Goal: Entertainment & Leisure: Consume media (video, audio)

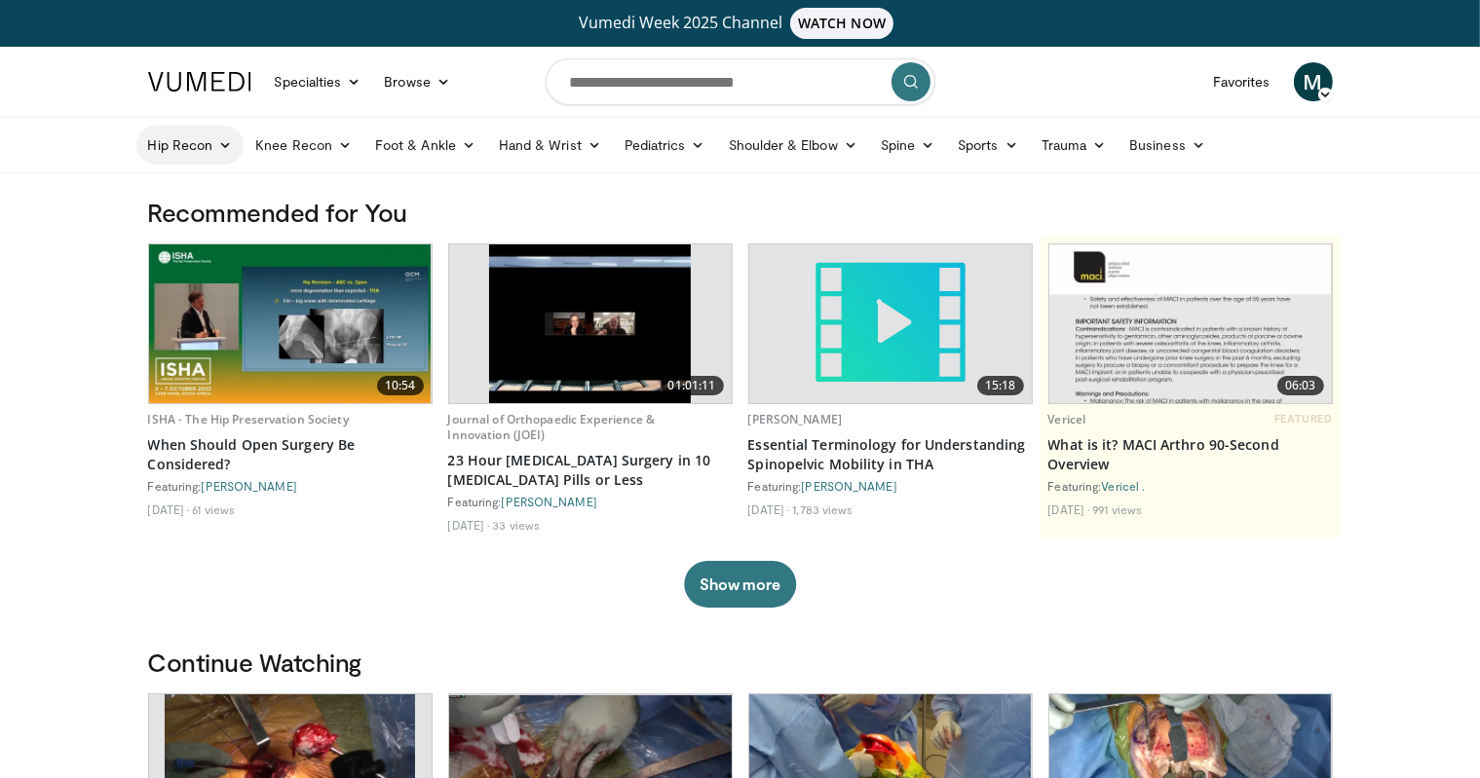
click at [199, 154] on link "Hip Recon" at bounding box center [190, 145] width 108 height 39
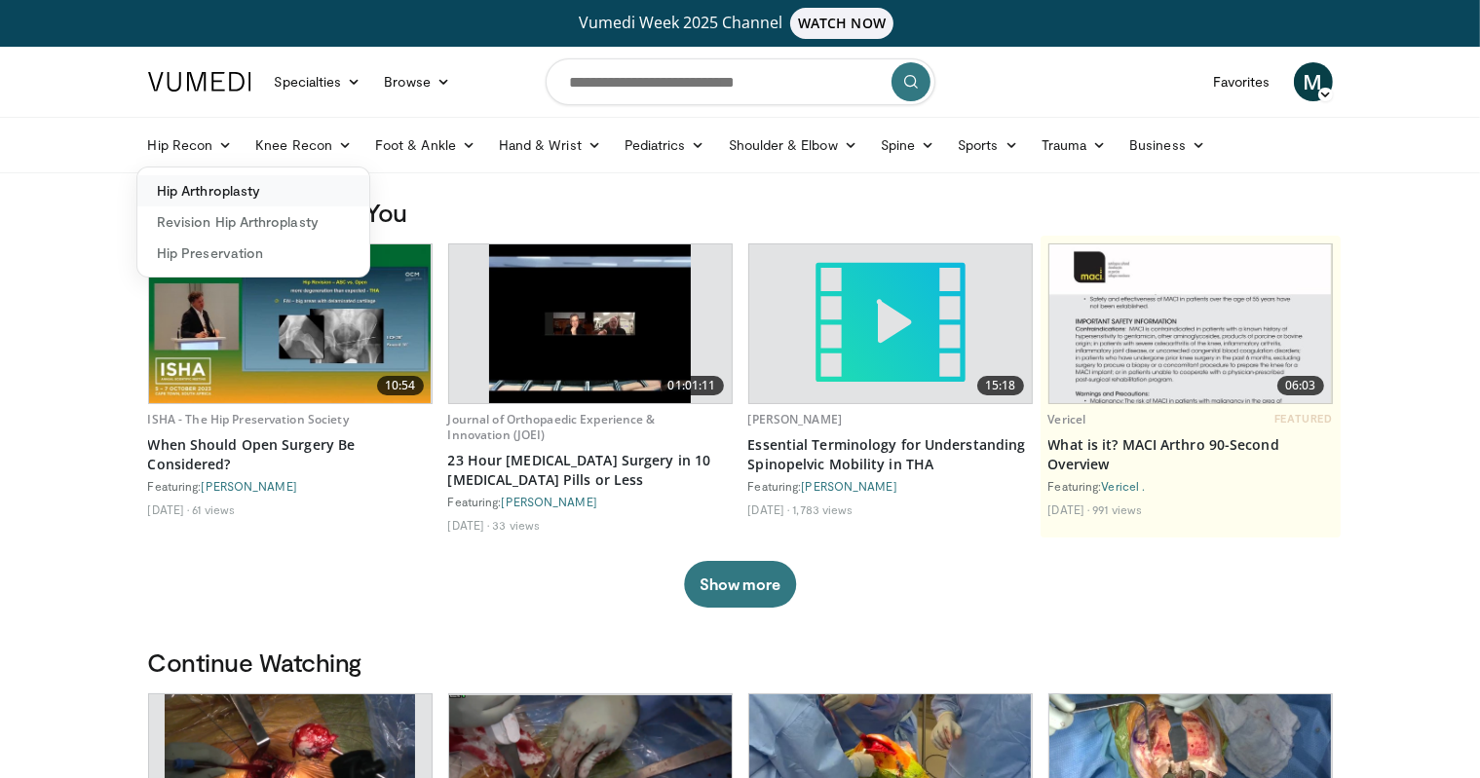
click at [226, 183] on link "Hip Arthroplasty" at bounding box center [253, 190] width 232 height 31
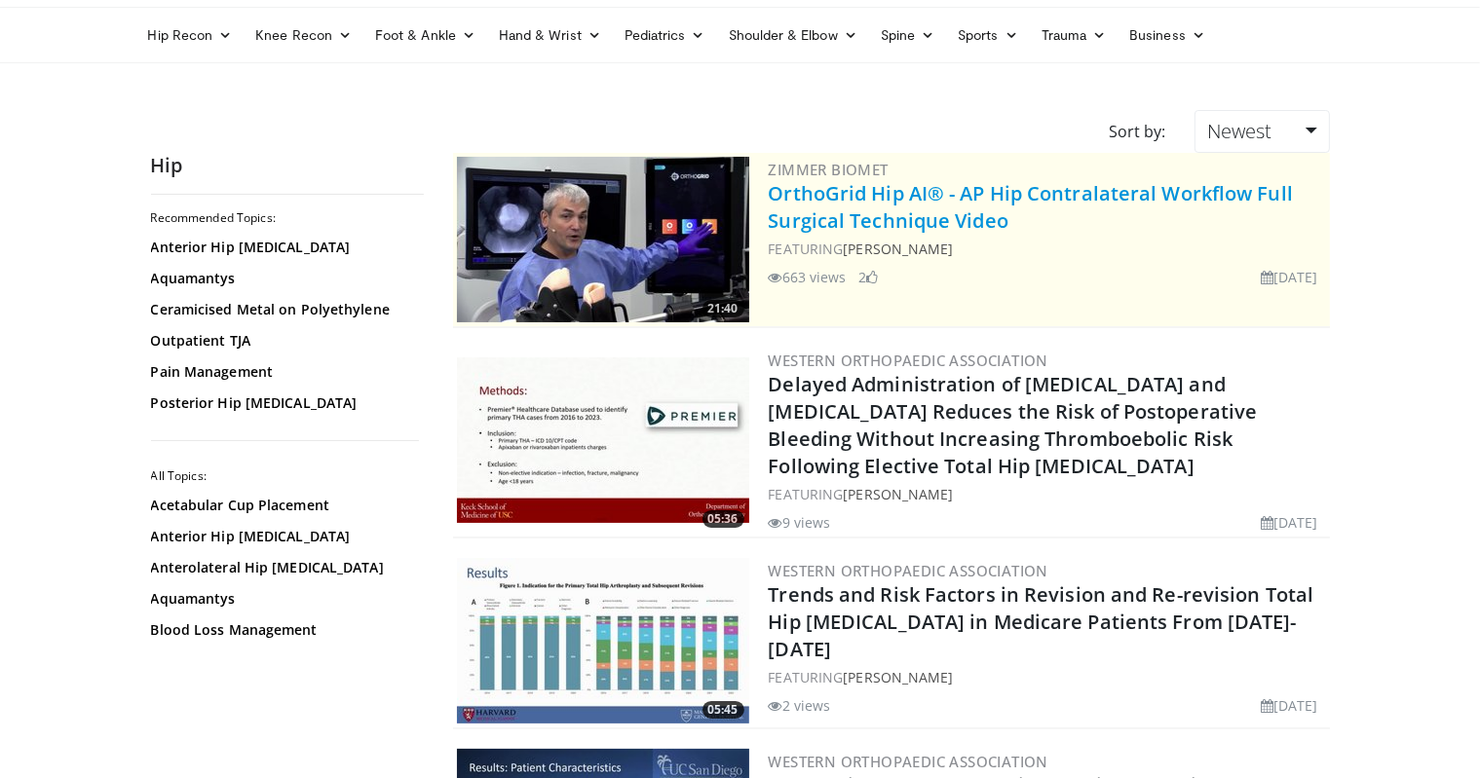
scroll to position [195, 0]
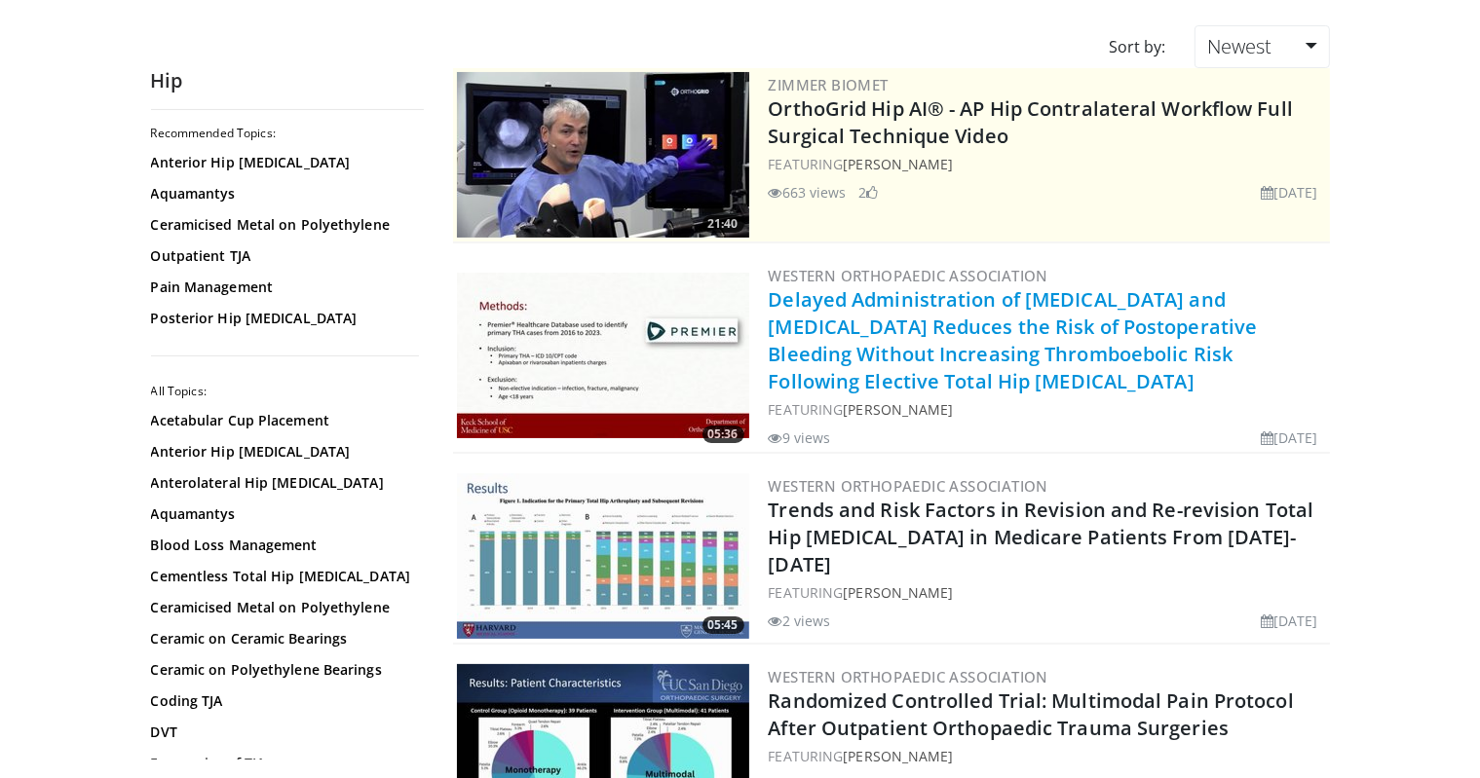
click at [1001, 342] on link "Delayed Administration of [MEDICAL_DATA] and [MEDICAL_DATA] Reduces the Risk of…" at bounding box center [1013, 340] width 489 height 108
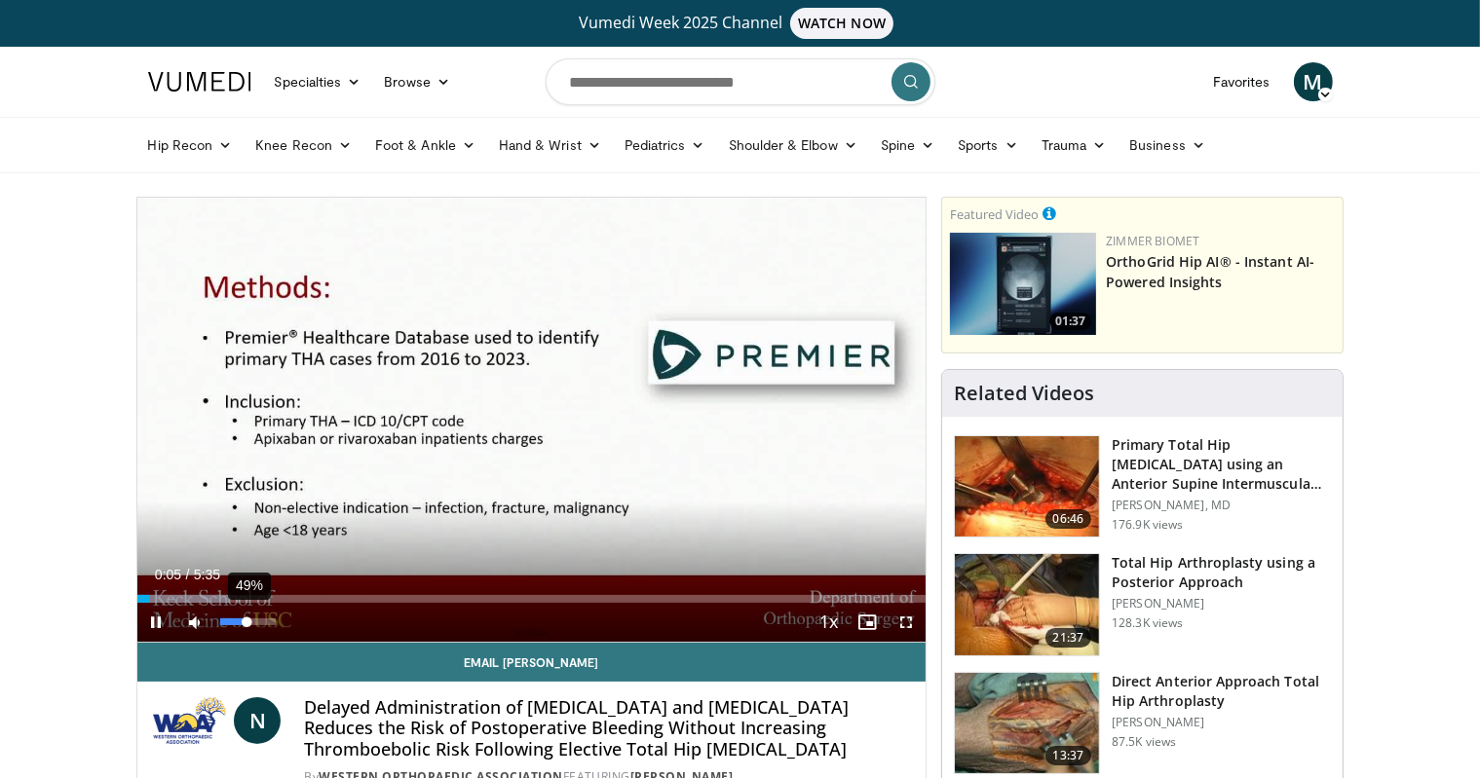
drag, startPoint x: 233, startPoint y: 624, endPoint x: 247, endPoint y: 625, distance: 14.6
click at [247, 625] on div "Volume Level" at bounding box center [233, 622] width 27 height 7
click at [900, 620] on span "Video Player" at bounding box center [905, 622] width 39 height 39
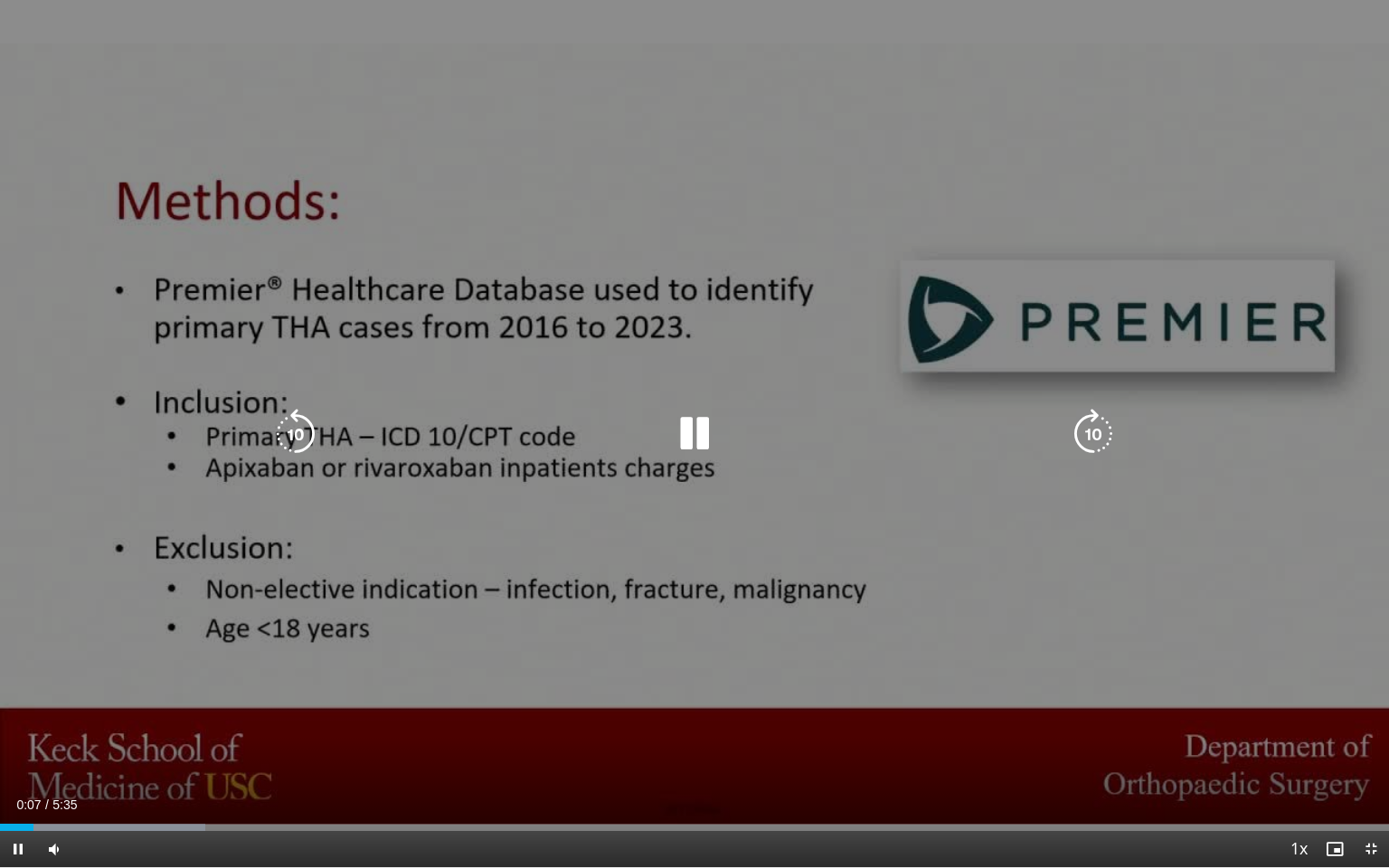
click at [1090, 434] on icon "Video Player" at bounding box center [1093, 434] width 51 height 51
click at [1088, 434] on icon "Video Player" at bounding box center [1093, 434] width 51 height 51
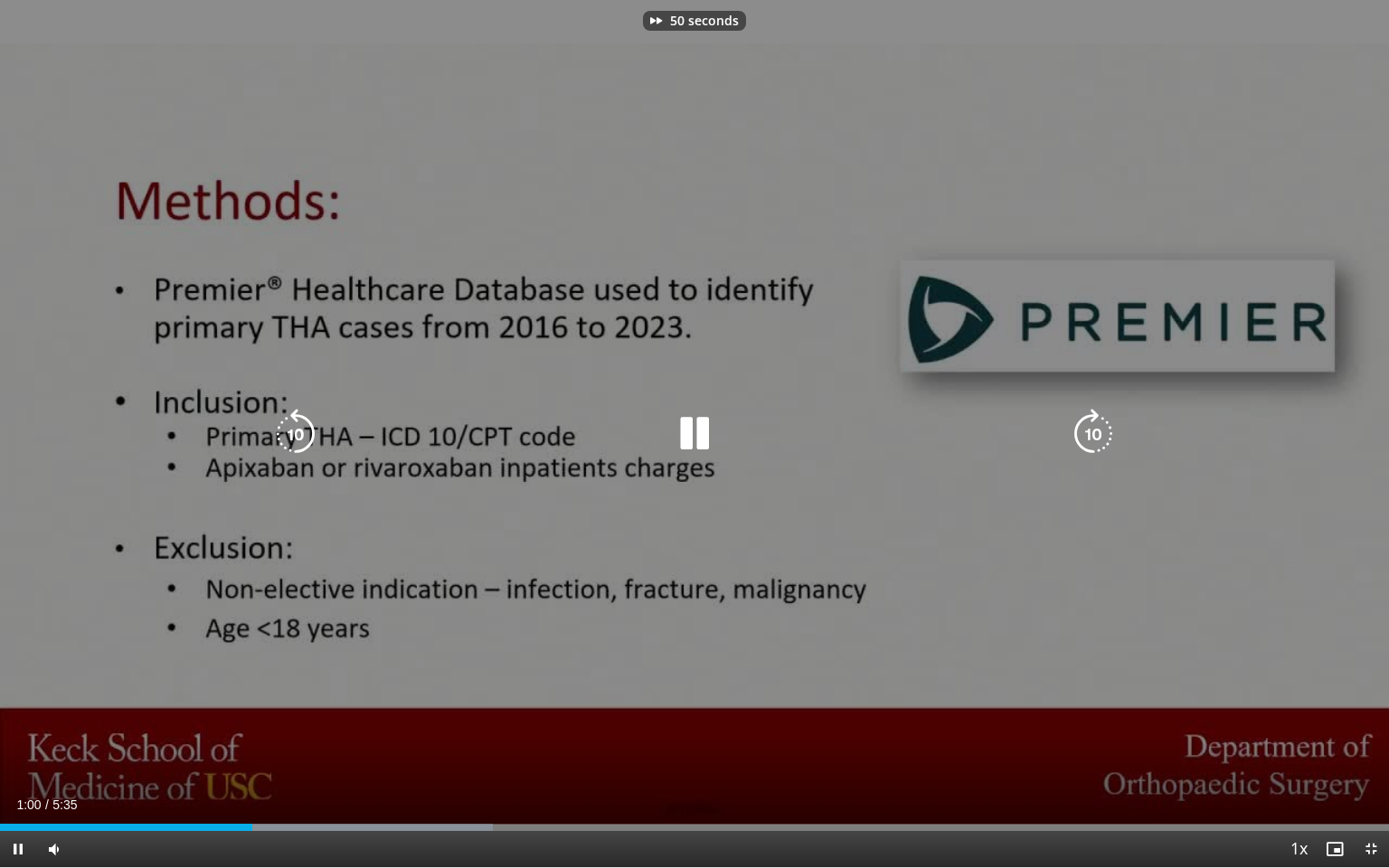
click at [1088, 434] on icon "Video Player" at bounding box center [1093, 434] width 51 height 51
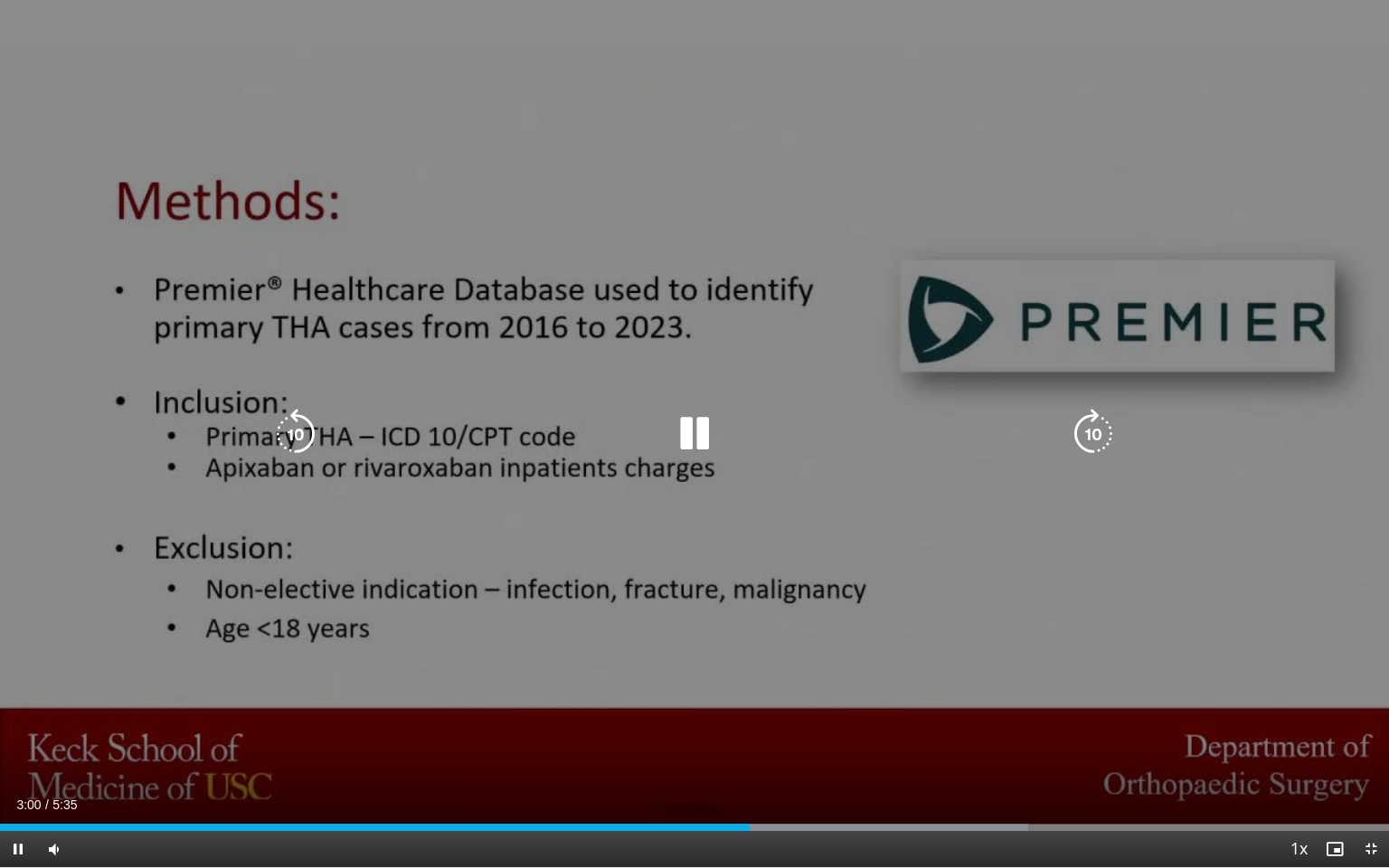
click at [292, 443] on icon "Video Player" at bounding box center [295, 434] width 51 height 51
click at [290, 443] on icon "Video Player" at bounding box center [295, 434] width 51 height 51
click at [297, 428] on icon "Video Player" at bounding box center [295, 434] width 51 height 51
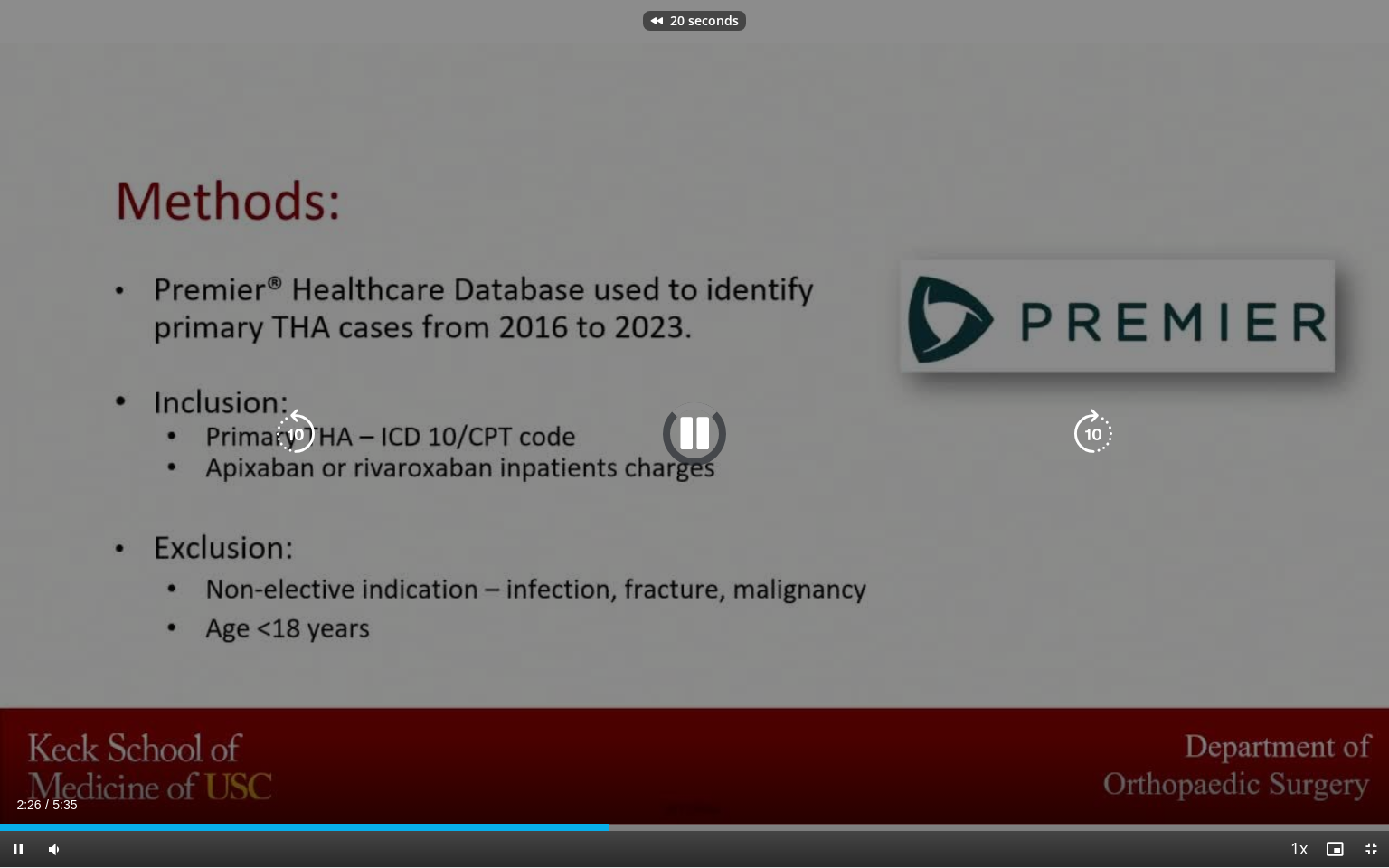
click at [297, 428] on icon "Video Player" at bounding box center [295, 434] width 51 height 51
click at [1078, 429] on icon "Video Player" at bounding box center [1093, 434] width 51 height 51
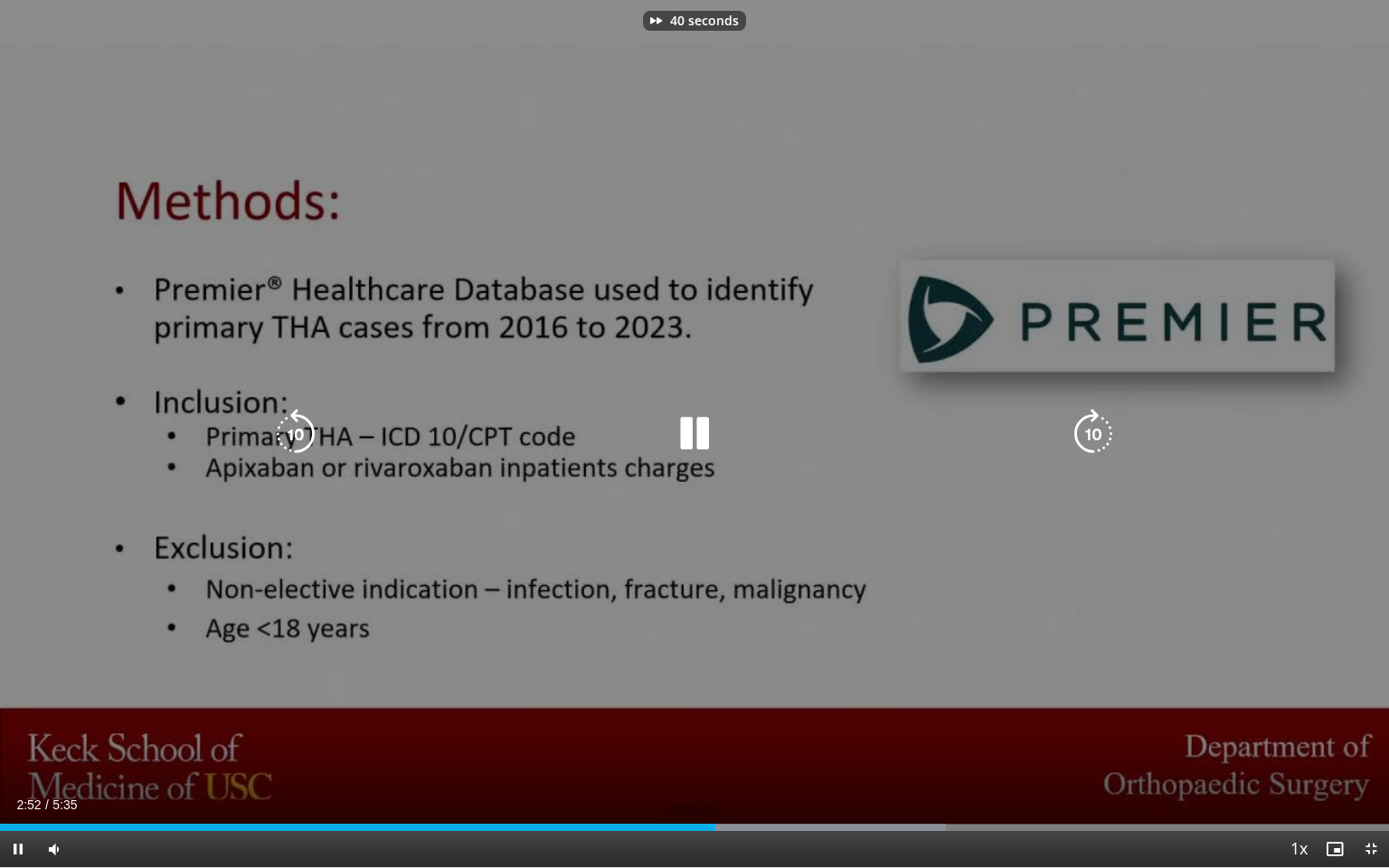
click at [1078, 429] on icon "Video Player" at bounding box center [1093, 434] width 51 height 51
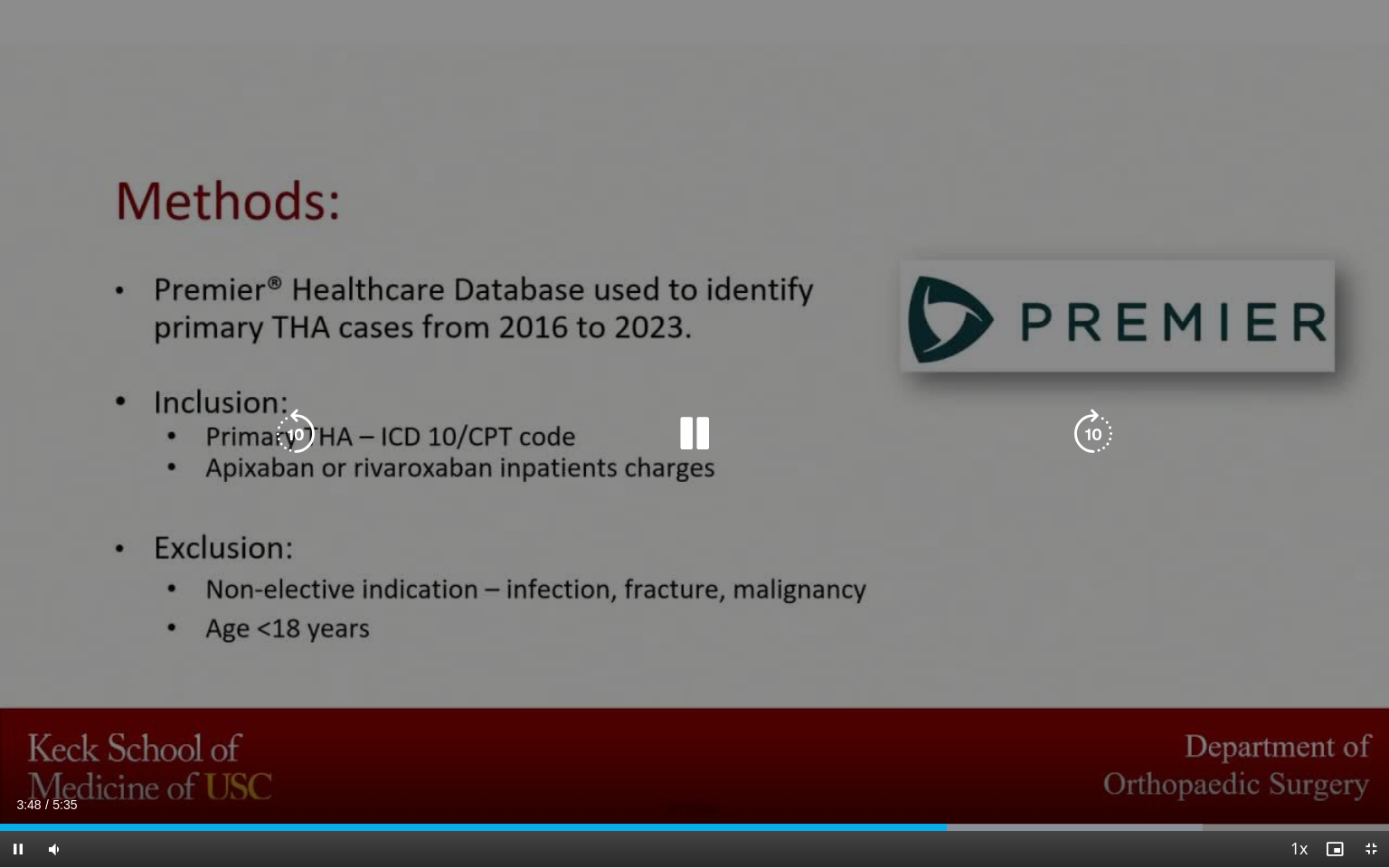
click at [1078, 429] on icon "Video Player" at bounding box center [1093, 434] width 51 height 51
click at [1092, 434] on icon "Video Player" at bounding box center [1093, 434] width 51 height 51
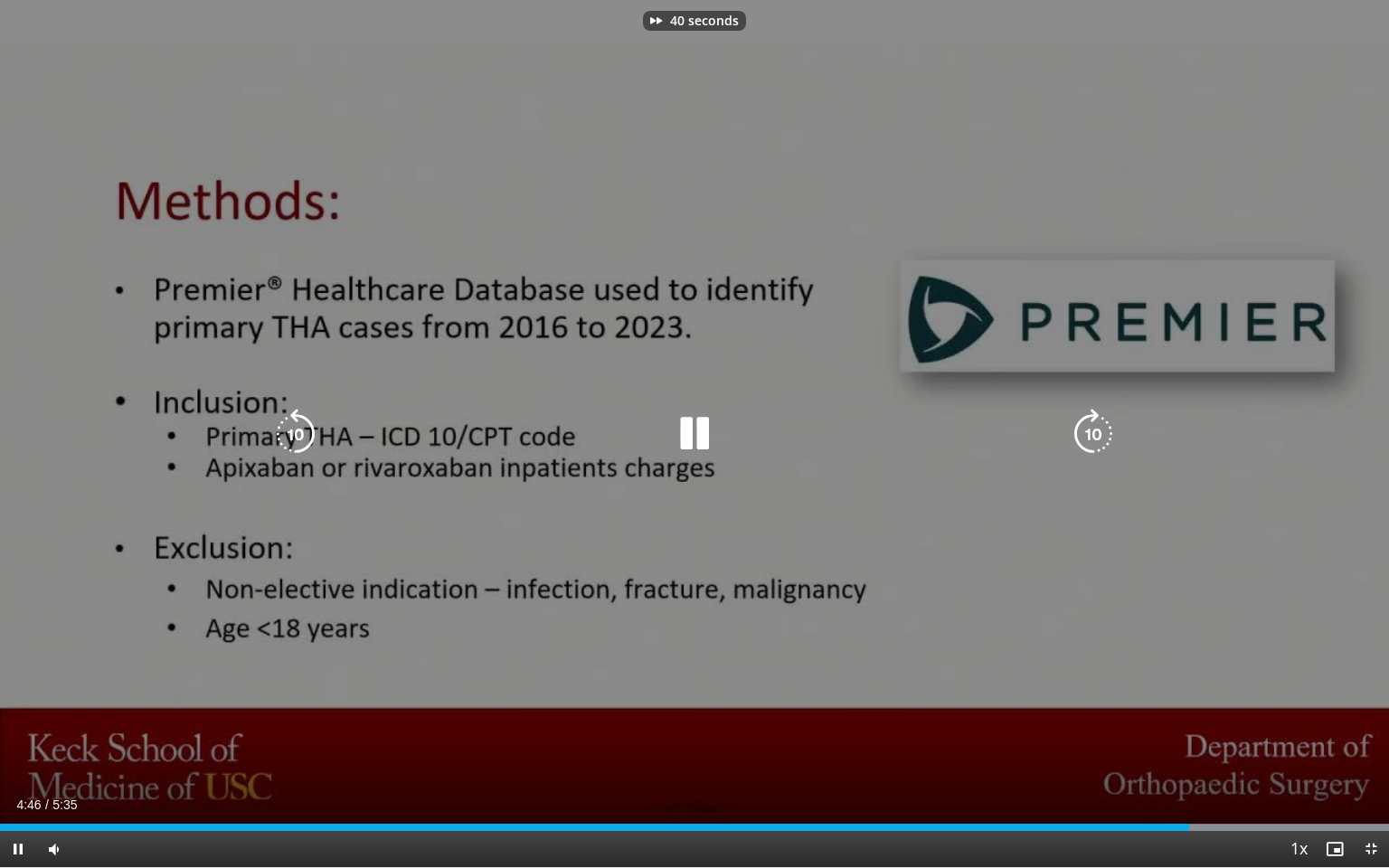
click at [1092, 434] on icon "Video Player" at bounding box center [1093, 434] width 51 height 51
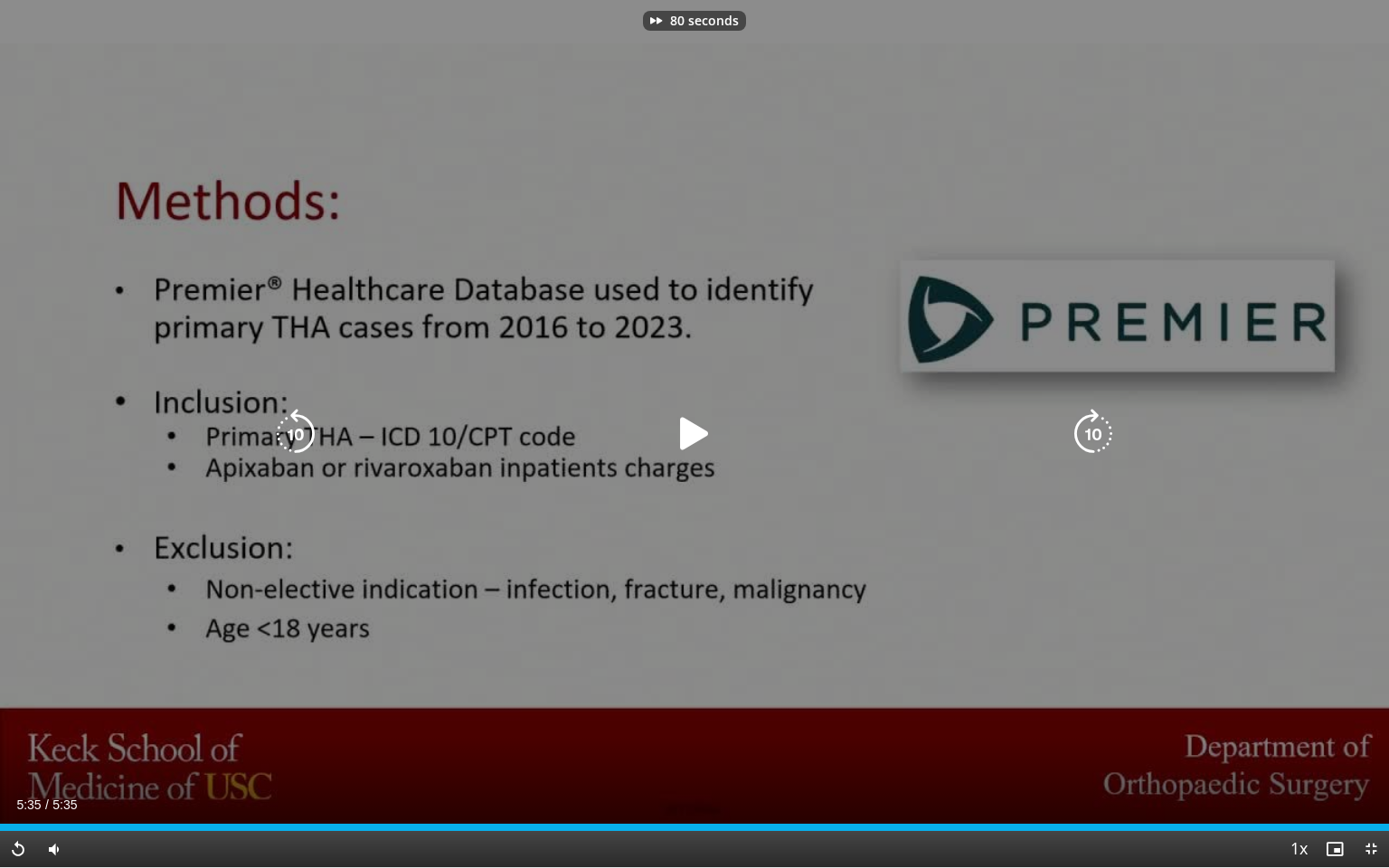
click at [1092, 434] on icon "Video Player" at bounding box center [1093, 434] width 51 height 51
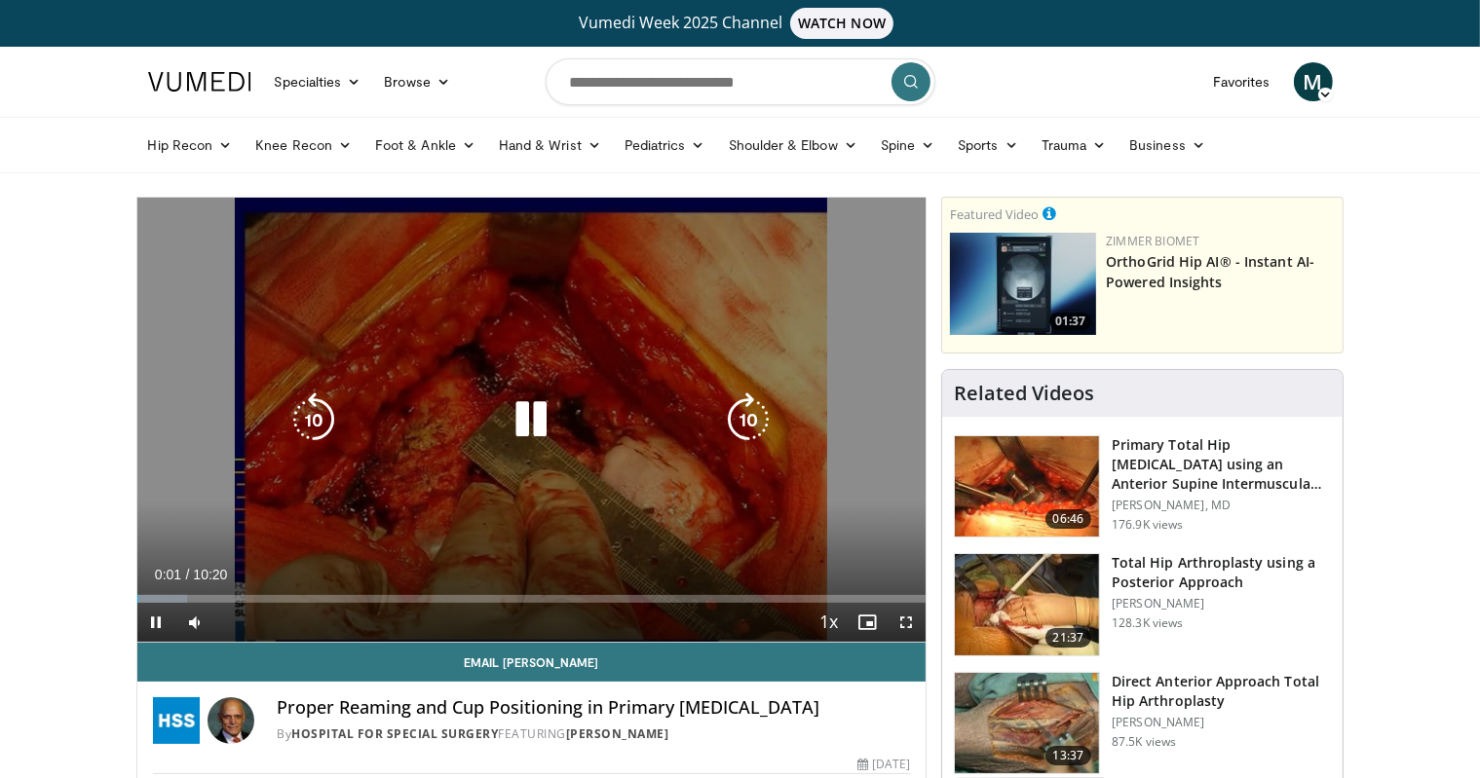
click at [757, 412] on icon "Video Player" at bounding box center [748, 420] width 55 height 55
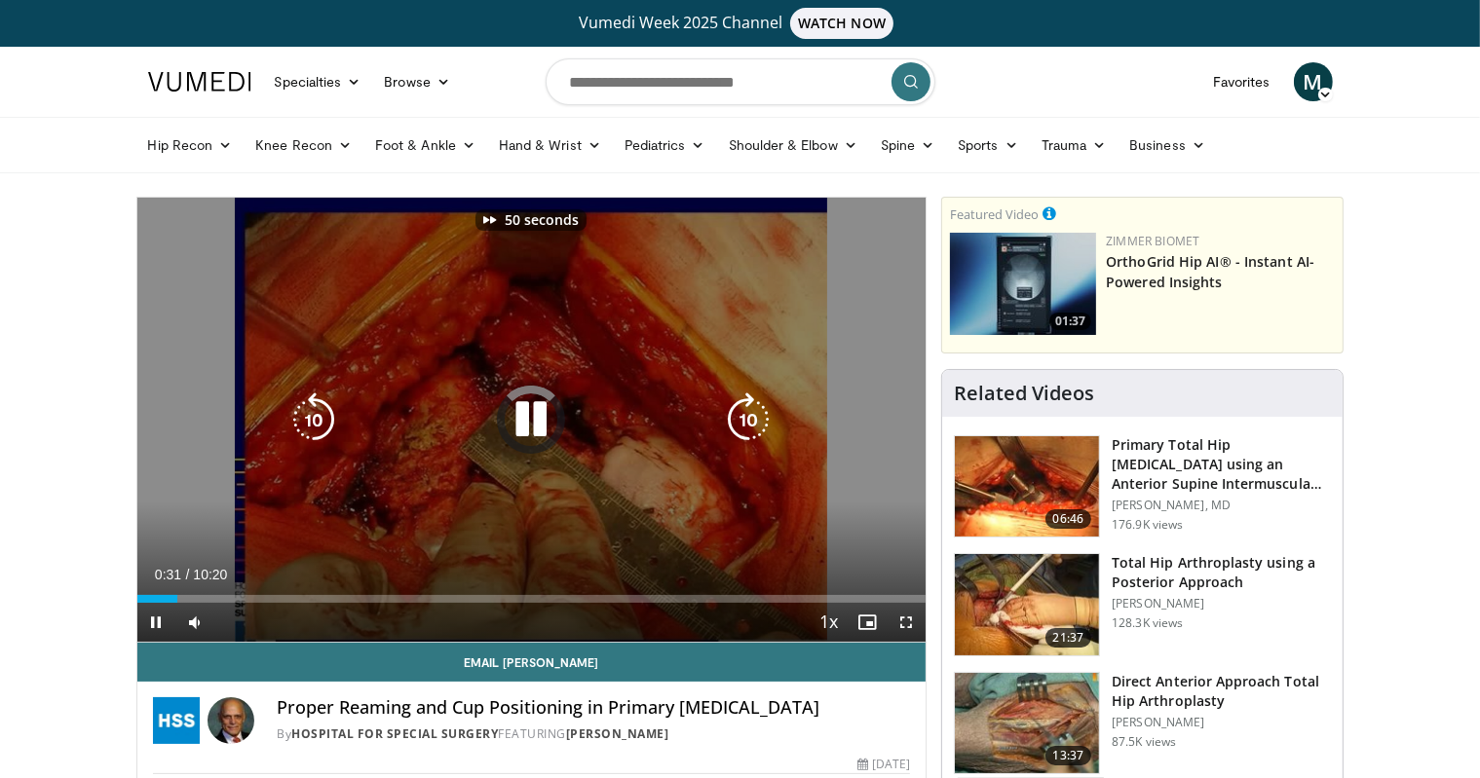
click at [757, 412] on icon "Video Player" at bounding box center [748, 420] width 55 height 55
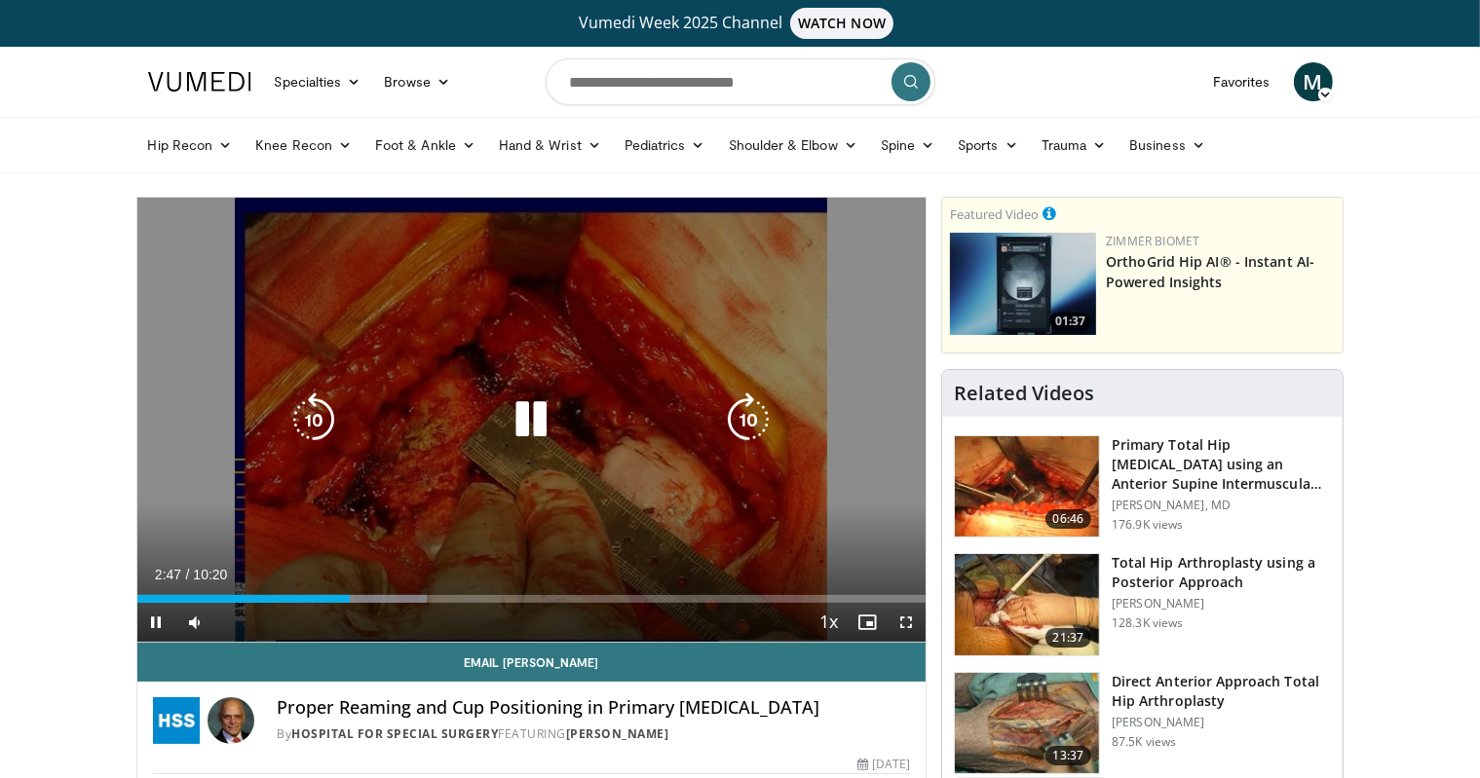
click at [758, 409] on icon "Video Player" at bounding box center [748, 420] width 55 height 55
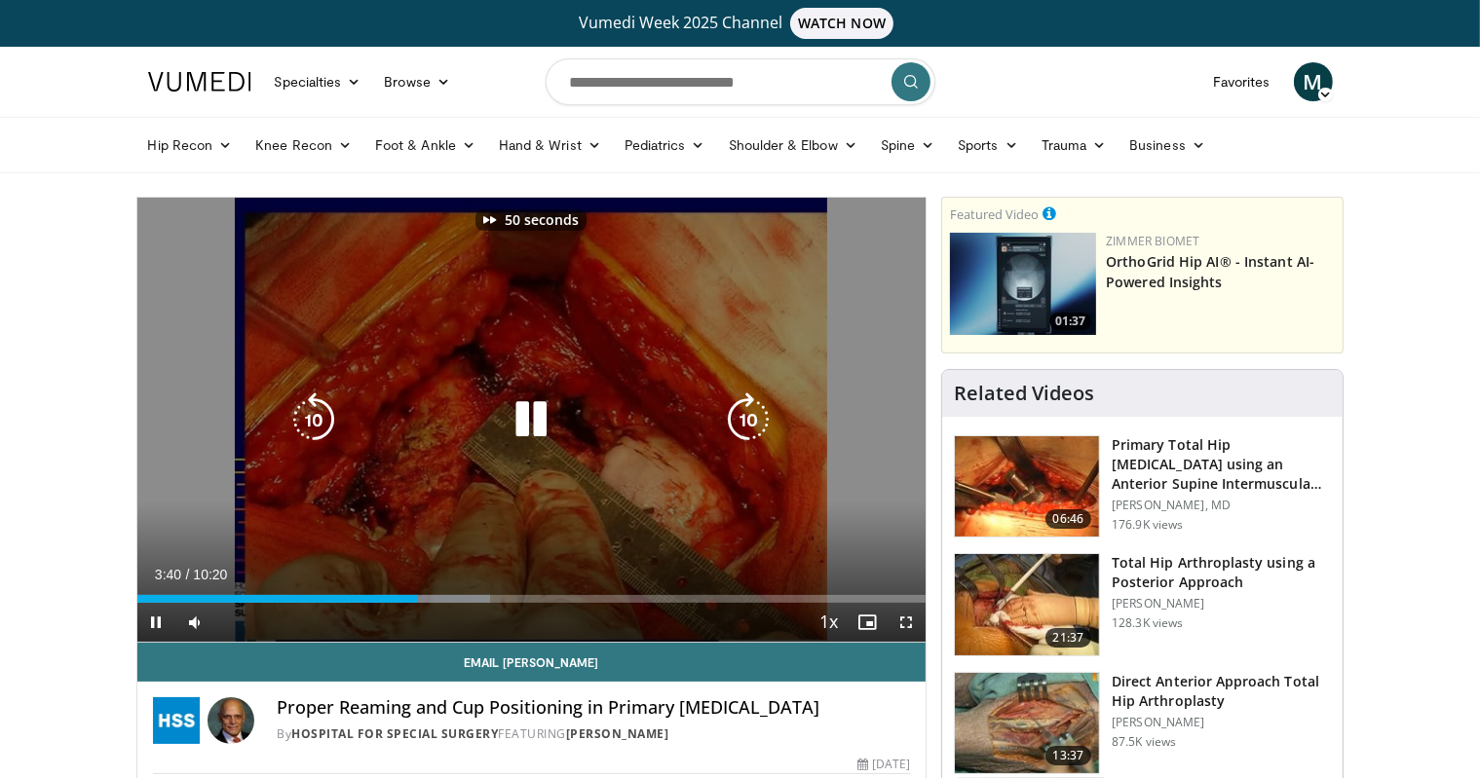
click at [758, 409] on icon "Video Player" at bounding box center [748, 420] width 55 height 55
click at [764, 416] on icon "Video Player" at bounding box center [748, 420] width 55 height 55
click at [766, 415] on icon "Video Player" at bounding box center [748, 420] width 55 height 55
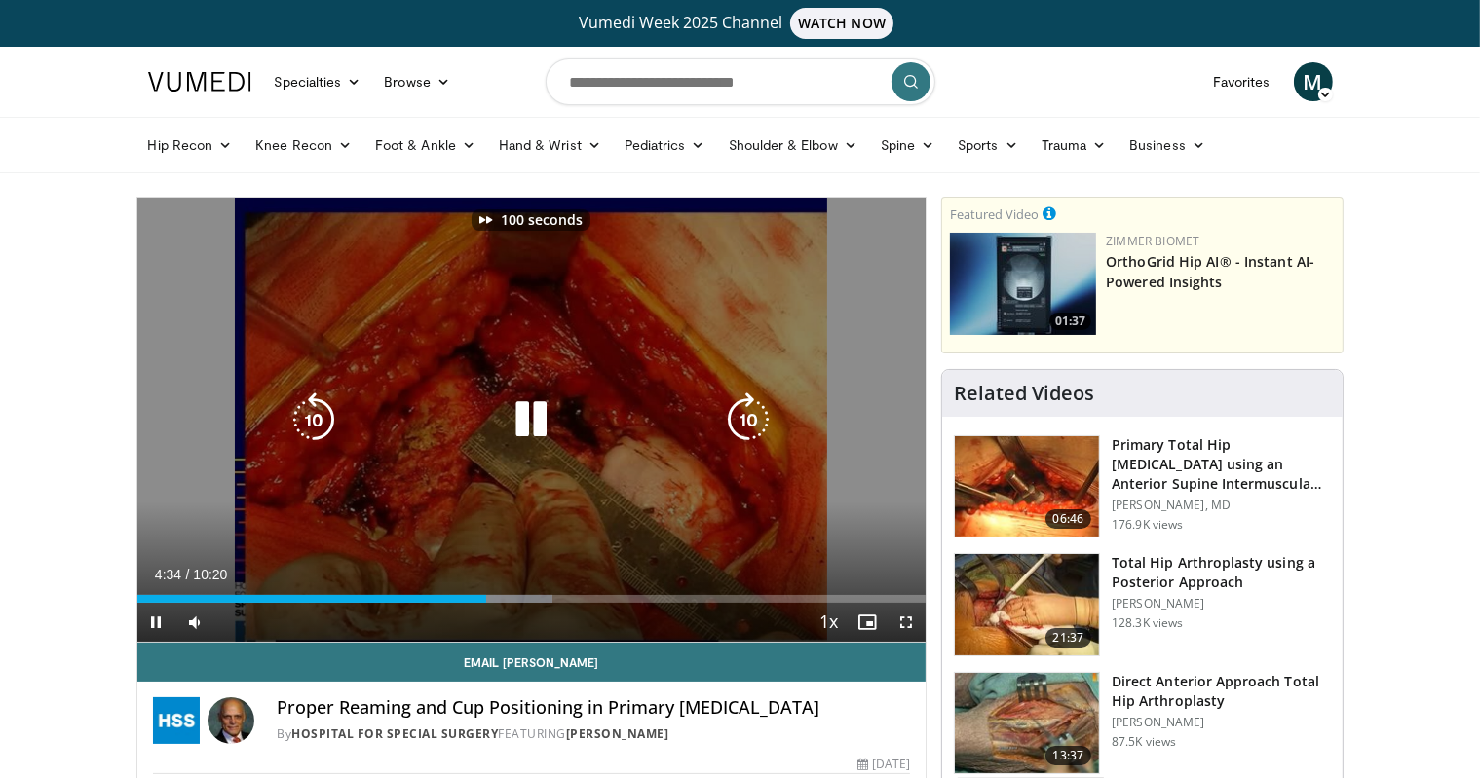
click at [766, 415] on icon "Video Player" at bounding box center [748, 420] width 55 height 55
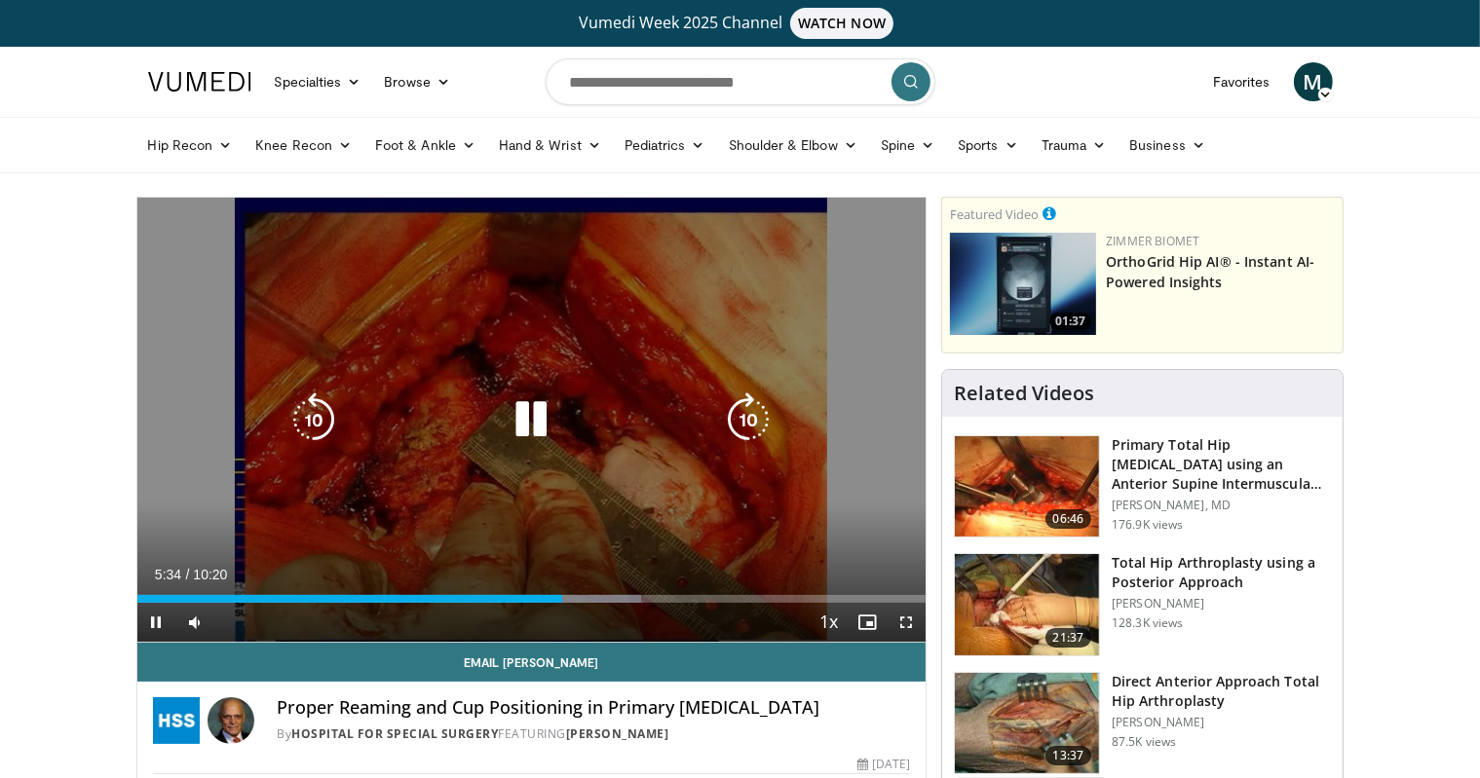
click at [762, 416] on icon "Video Player" at bounding box center [748, 420] width 55 height 55
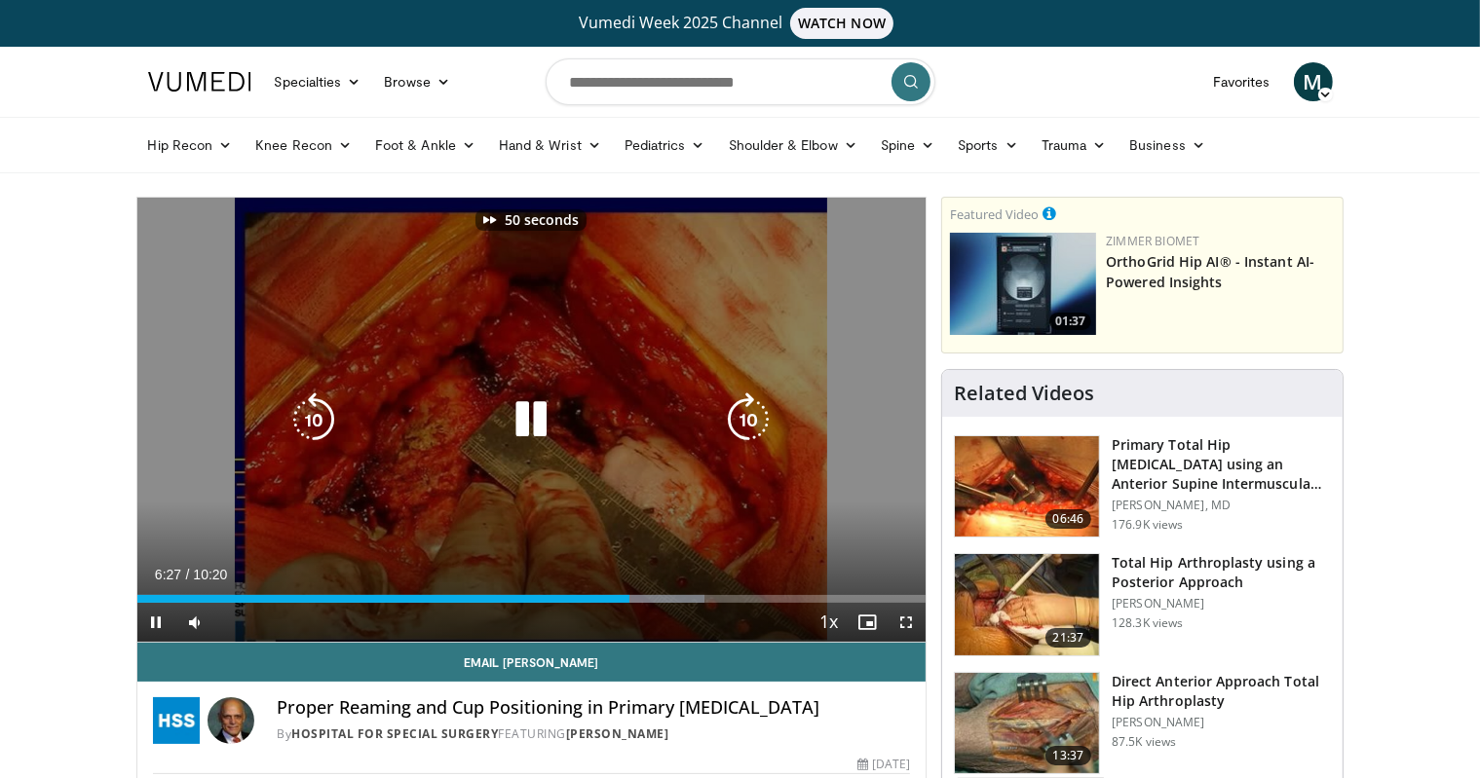
click at [766, 434] on icon "Video Player" at bounding box center [748, 420] width 55 height 55
click at [546, 427] on icon "Video Player" at bounding box center [531, 420] width 55 height 55
